Goal: Task Accomplishment & Management: Manage account settings

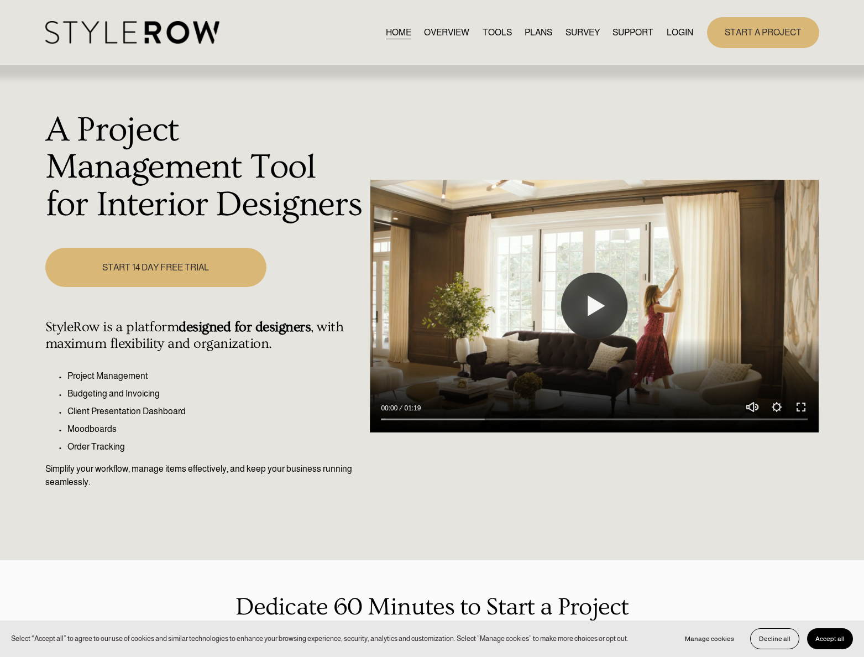
click at [689, 30] on link "LOGIN" at bounding box center [680, 32] width 27 height 15
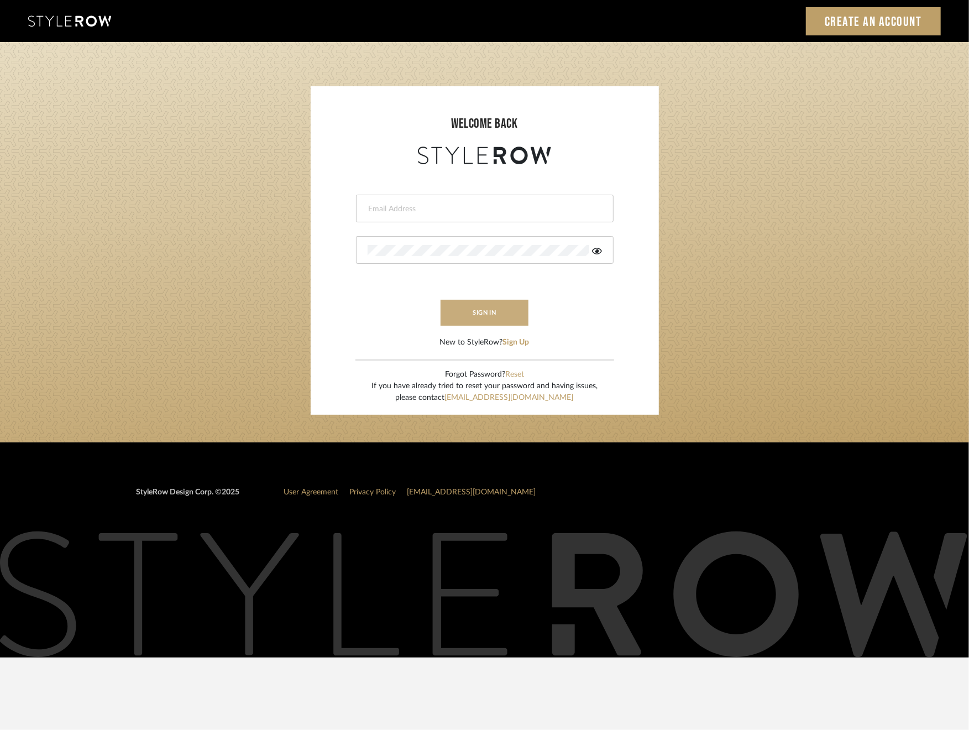
type input "[EMAIL_ADDRESS][DOMAIN_NAME]"
click at [504, 308] on button "sign in" at bounding box center [485, 313] width 88 height 26
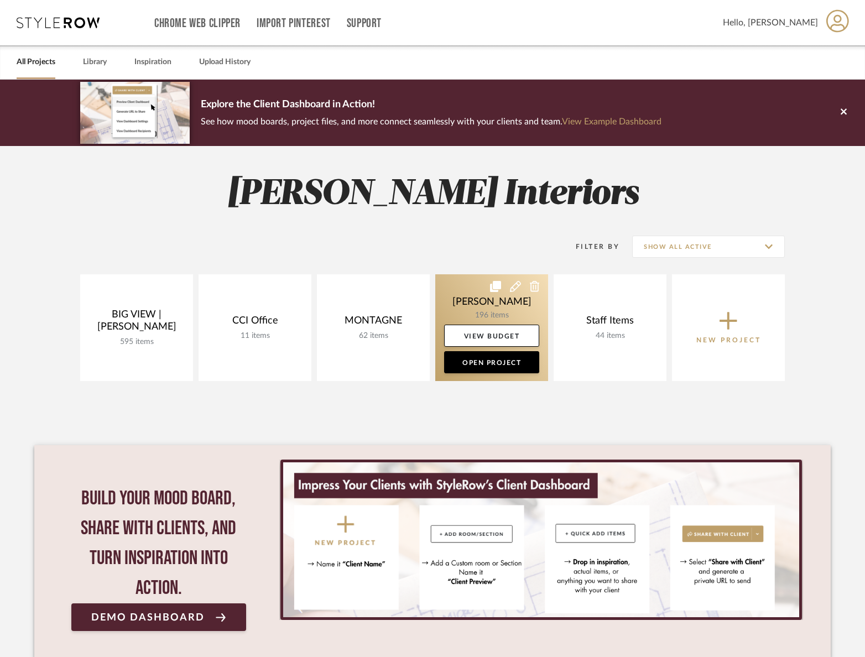
click at [494, 307] on link at bounding box center [491, 327] width 113 height 107
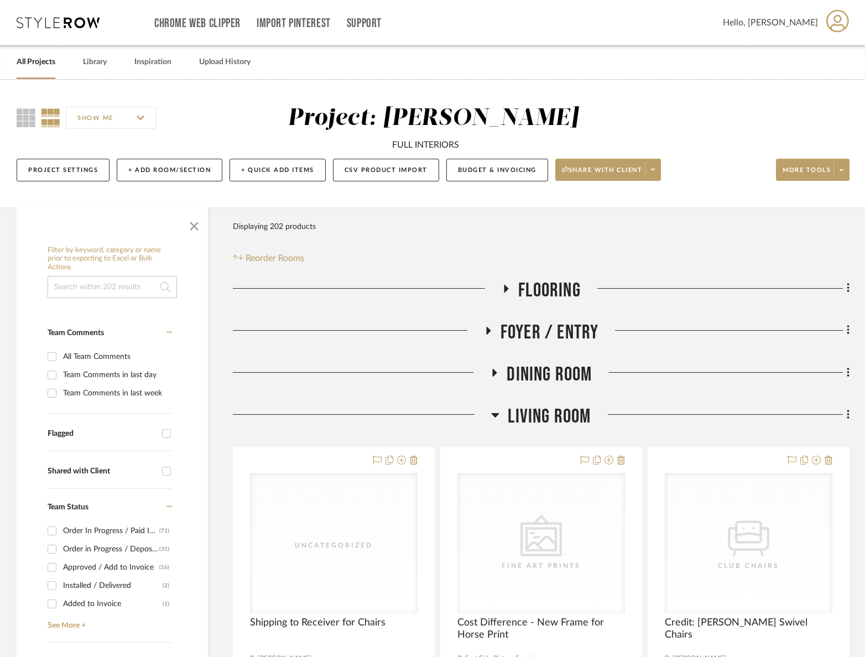
click at [567, 415] on span "Living Room" at bounding box center [549, 417] width 83 height 24
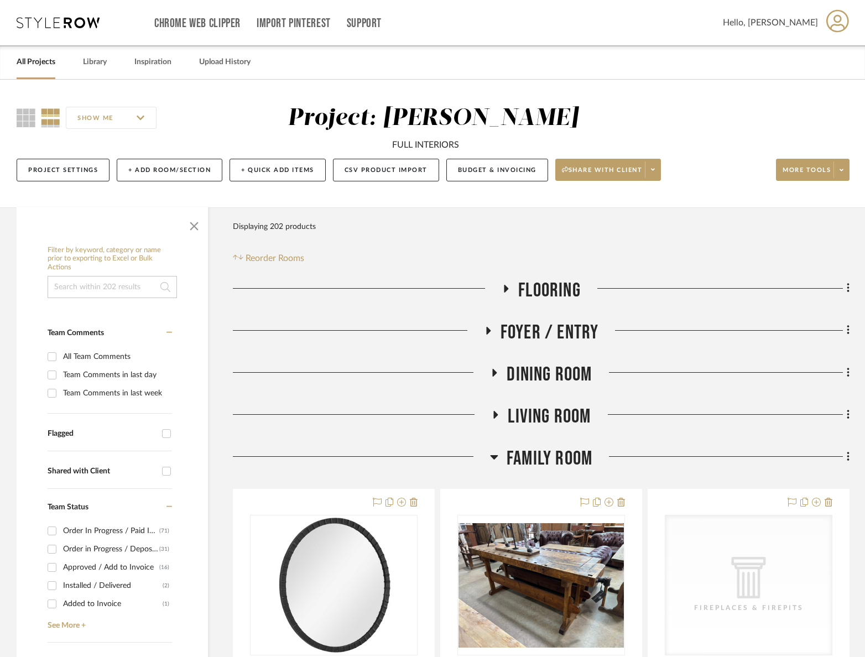
click at [558, 468] on span "Family Room" at bounding box center [550, 459] width 86 height 24
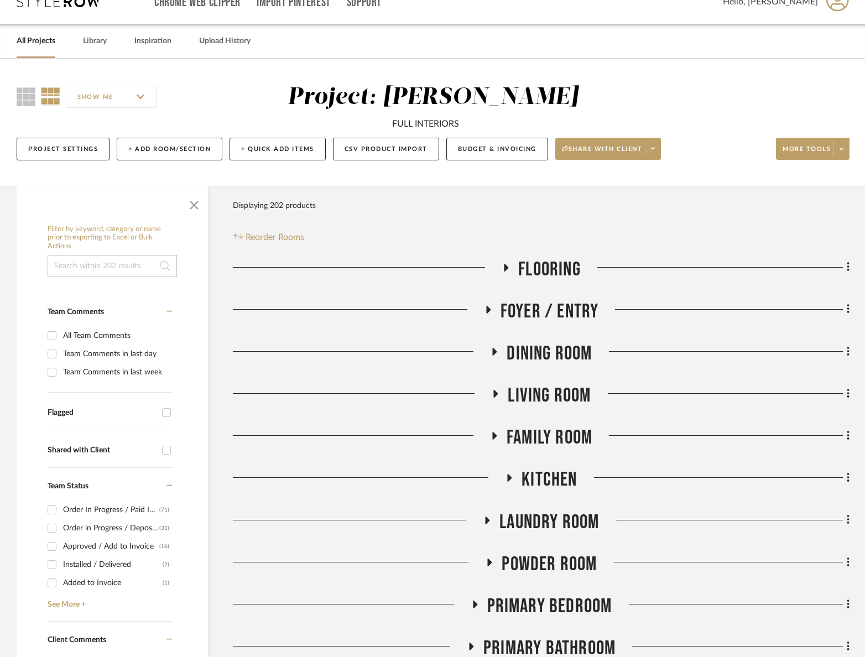
drag, startPoint x: 538, startPoint y: 565, endPoint x: 559, endPoint y: 552, distance: 24.6
click at [538, 565] on span "Powder Room" at bounding box center [549, 564] width 95 height 24
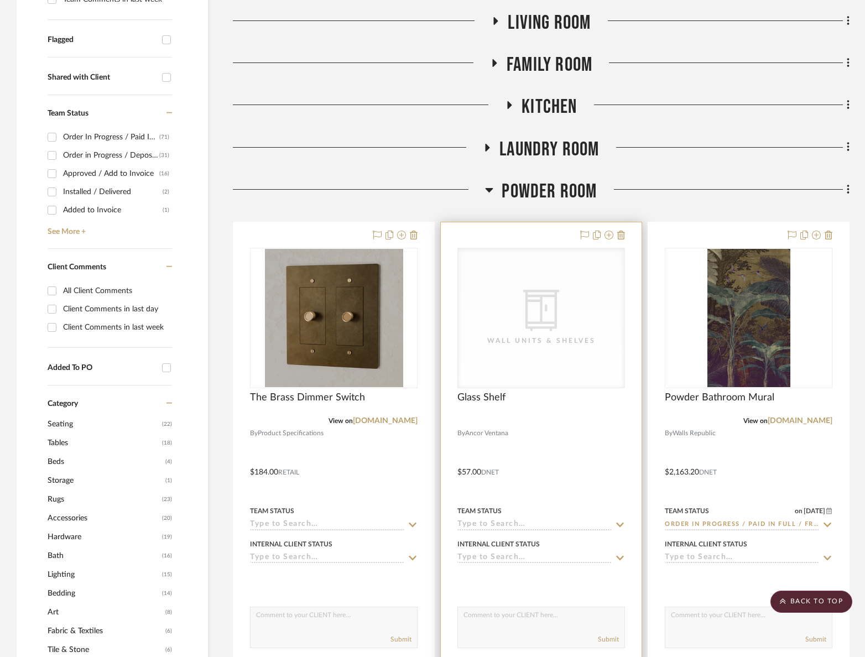
scroll to position [433, 0]
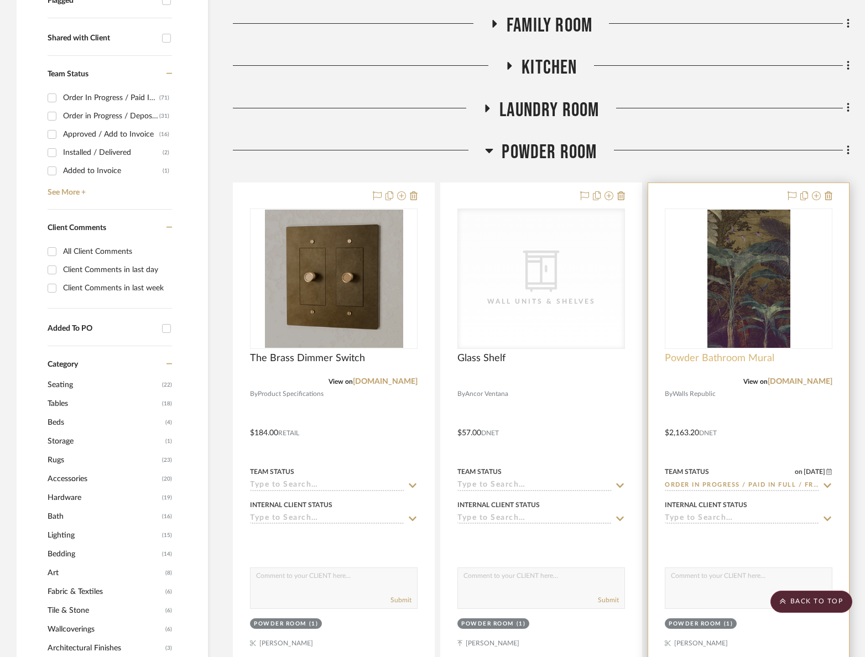
click at [759, 354] on span "Powder Bathroom Mural" at bounding box center [719, 358] width 109 height 12
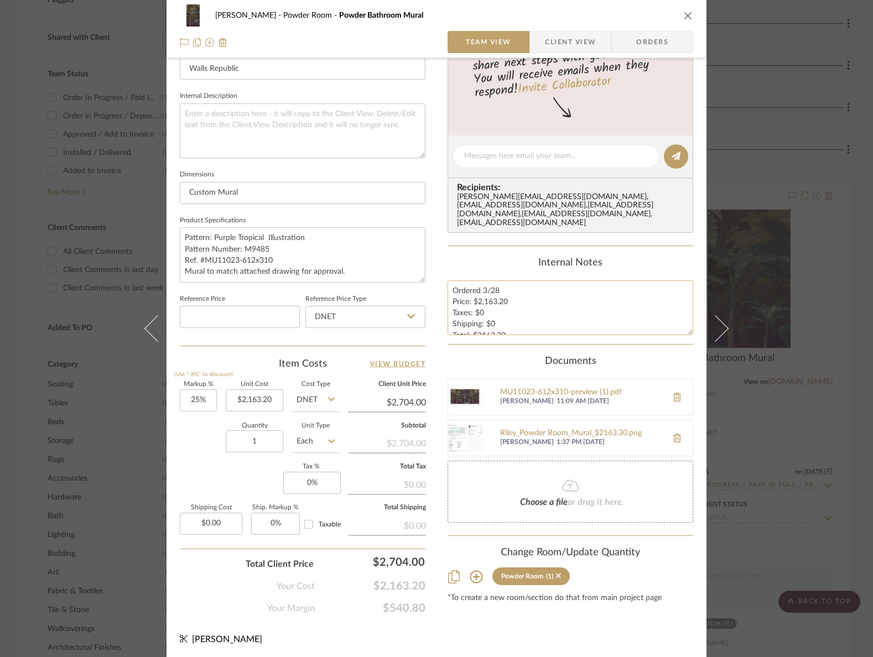
scroll to position [0, 0]
click at [820, 450] on div "RILEY Powder Room Powder Bathroom Mural Team View Client View Orders Team-Facin…" at bounding box center [436, 328] width 873 height 657
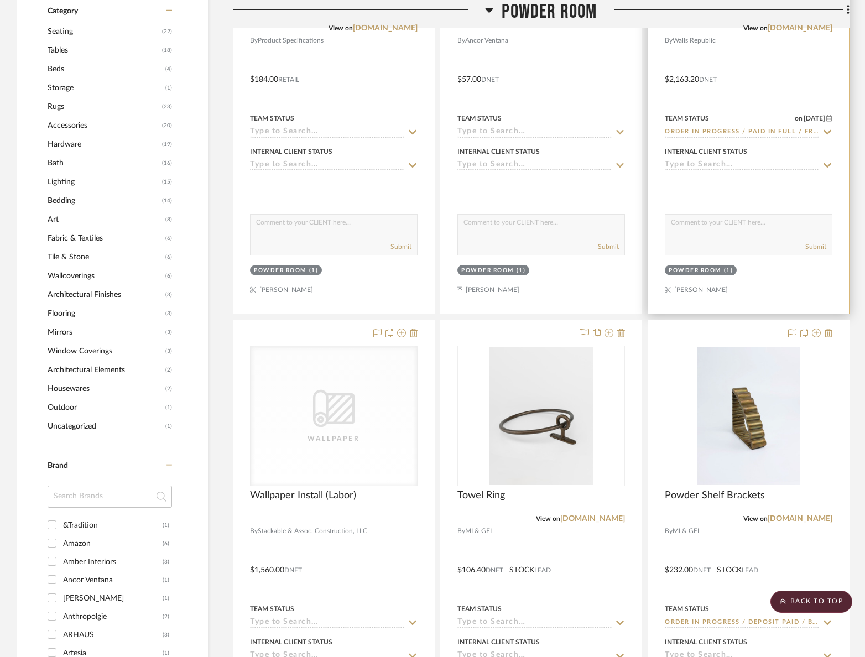
scroll to position [852, 0]
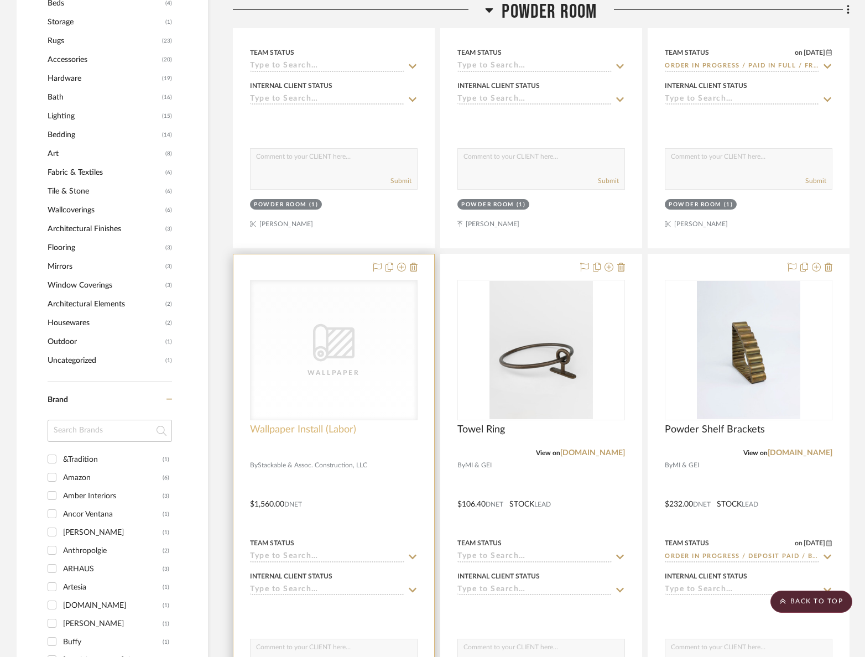
click at [281, 432] on span "Wallpaper Install (Labor)" at bounding box center [303, 430] width 106 height 12
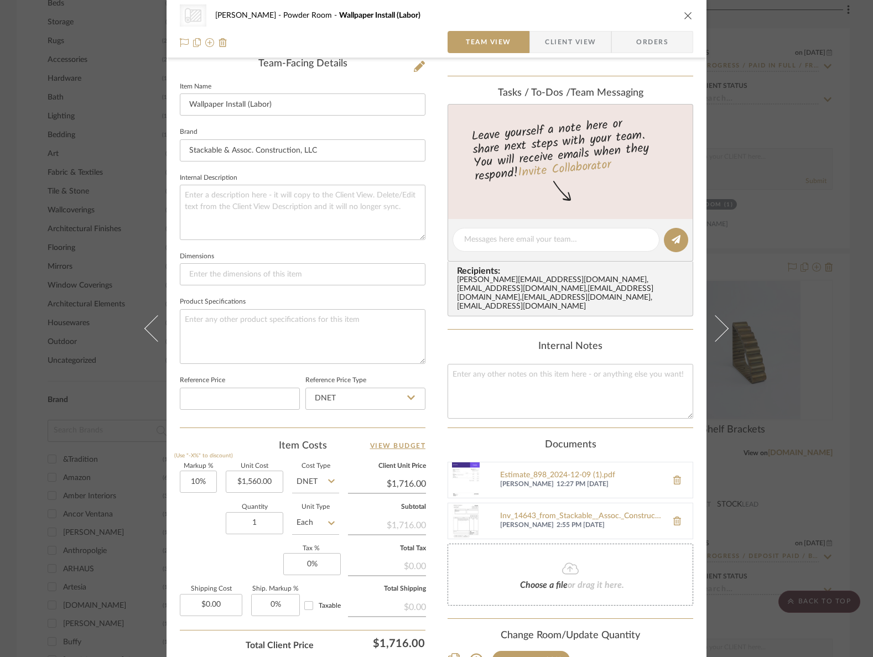
scroll to position [369, 0]
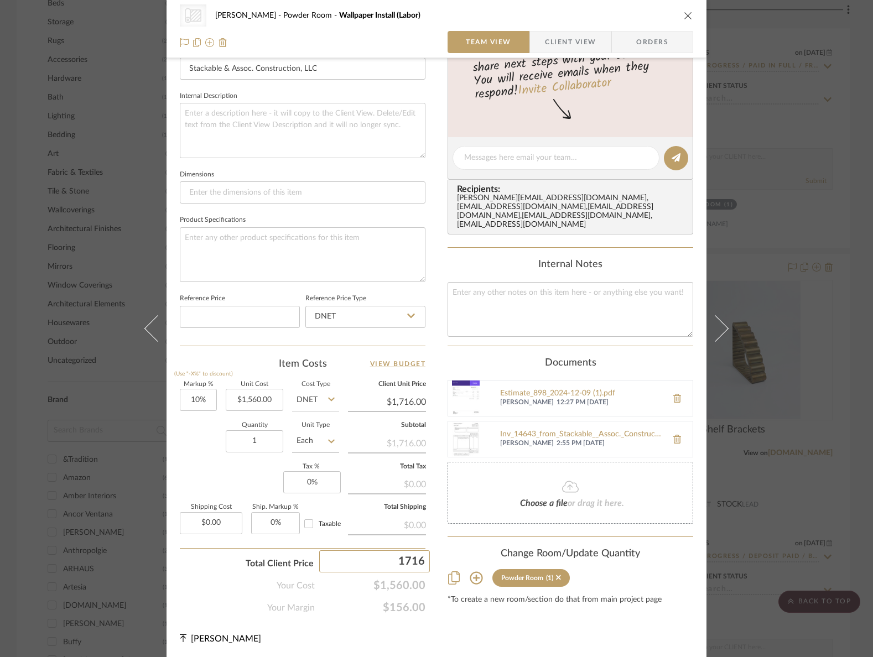
drag, startPoint x: 391, startPoint y: 560, endPoint x: 448, endPoint y: 561, distance: 57.0
click at [448, 561] on div "CategoryIconWallcovering Created with Sketch. Wallpaper RILEY Powder Room Wallp…" at bounding box center [436, 148] width 540 height 1019
